Goal: Download file/media

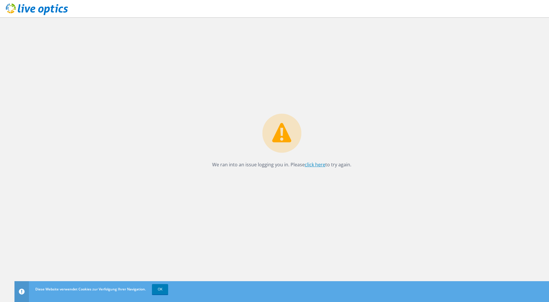
click at [308, 165] on link "click here" at bounding box center [315, 164] width 21 height 6
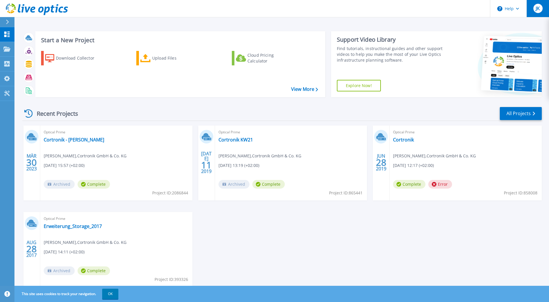
click at [536, 6] on span "JK" at bounding box center [538, 8] width 4 height 5
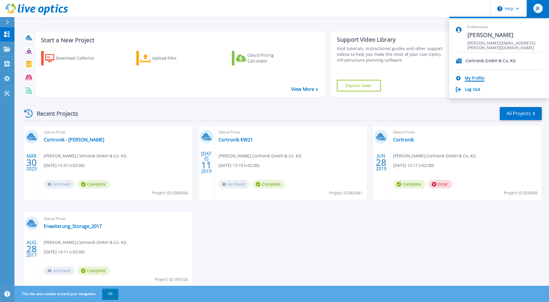
click at [470, 79] on link "My Profile" at bounding box center [475, 78] width 20 height 5
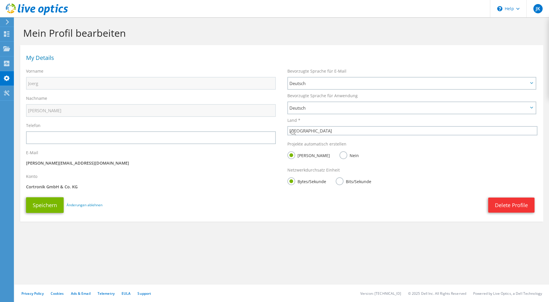
select select "56"
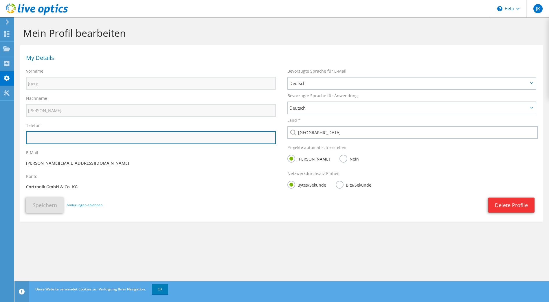
click at [43, 138] on input "text" at bounding box center [151, 137] width 250 height 13
type input "015116317171"
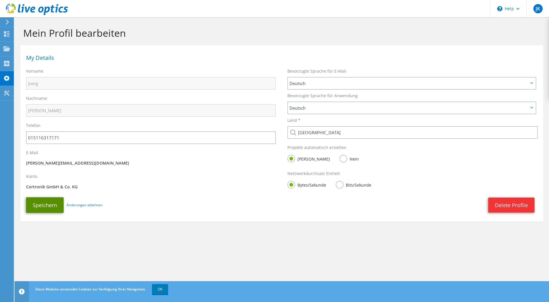
click at [40, 206] on button "Speichern" at bounding box center [45, 205] width 38 height 16
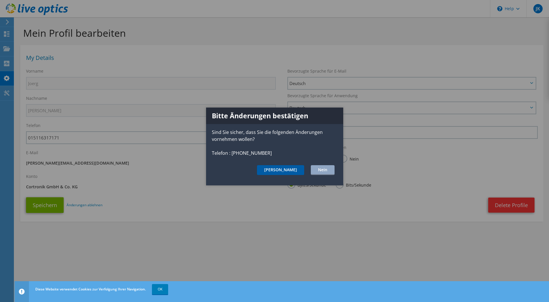
click at [294, 174] on button "Ja" at bounding box center [280, 170] width 47 height 10
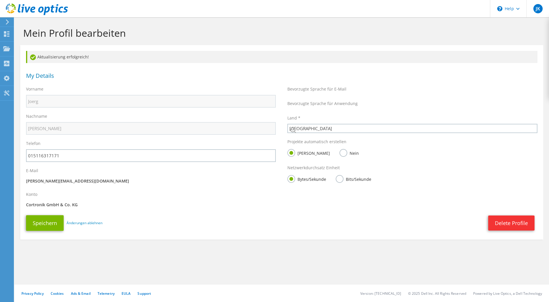
select select "56"
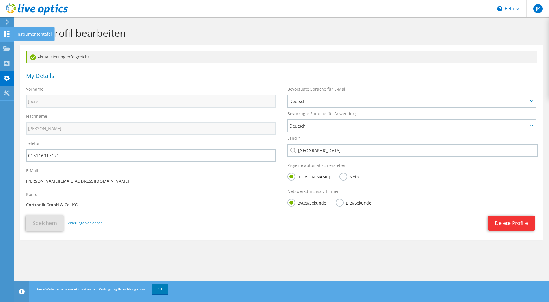
click at [6, 35] on use at bounding box center [6, 33] width 5 height 5
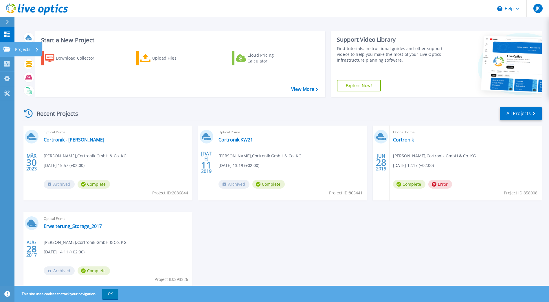
click at [7, 51] on icon at bounding box center [6, 49] width 7 height 5
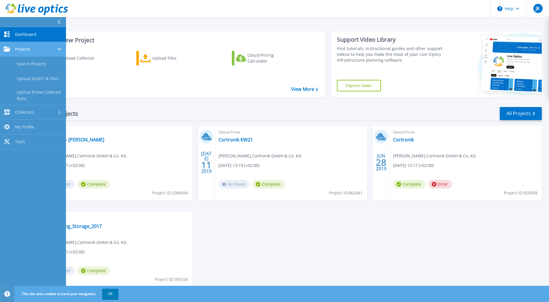
click at [31, 49] on div "Projects" at bounding box center [32, 49] width 59 height 5
click at [32, 49] on div "Projects" at bounding box center [32, 49] width 59 height 5
click at [358, 261] on div "MÄR 30 2023 Optical Prime Cortronik - Joerg Kaminsky Jörg Kaminsky , Cortronik …" at bounding box center [280, 212] width 524 height 173
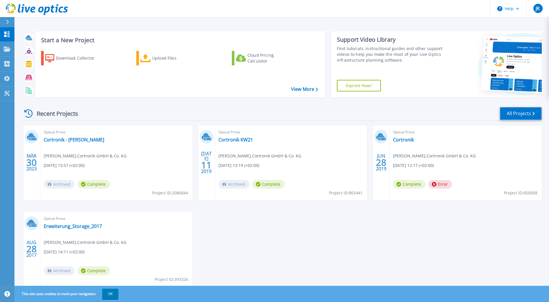
drag, startPoint x: 358, startPoint y: 261, endPoint x: 521, endPoint y: 112, distance: 221.8
click at [521, 112] on link "All Projects" at bounding box center [521, 113] width 42 height 13
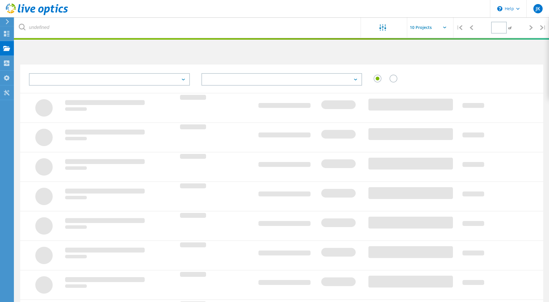
type input "1"
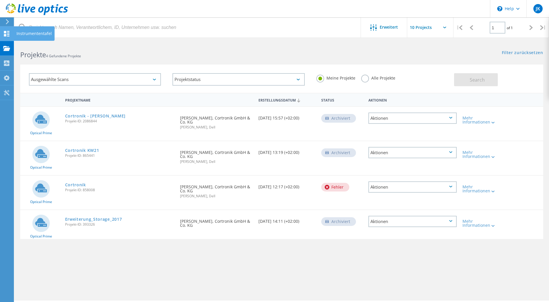
click at [8, 34] on use at bounding box center [6, 33] width 5 height 5
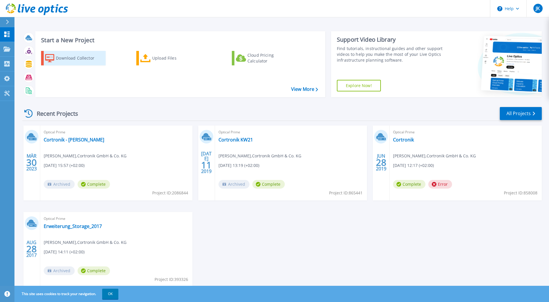
click at [68, 58] on div "Download Collector" at bounding box center [79, 58] width 46 height 12
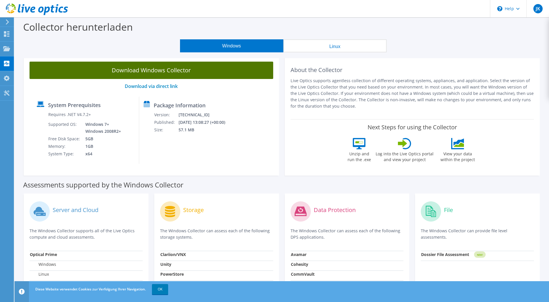
click at [146, 68] on link "Download Windows Collector" at bounding box center [152, 70] width 244 height 17
